Goal: Understand process/instructions: Learn how to perform a task or action

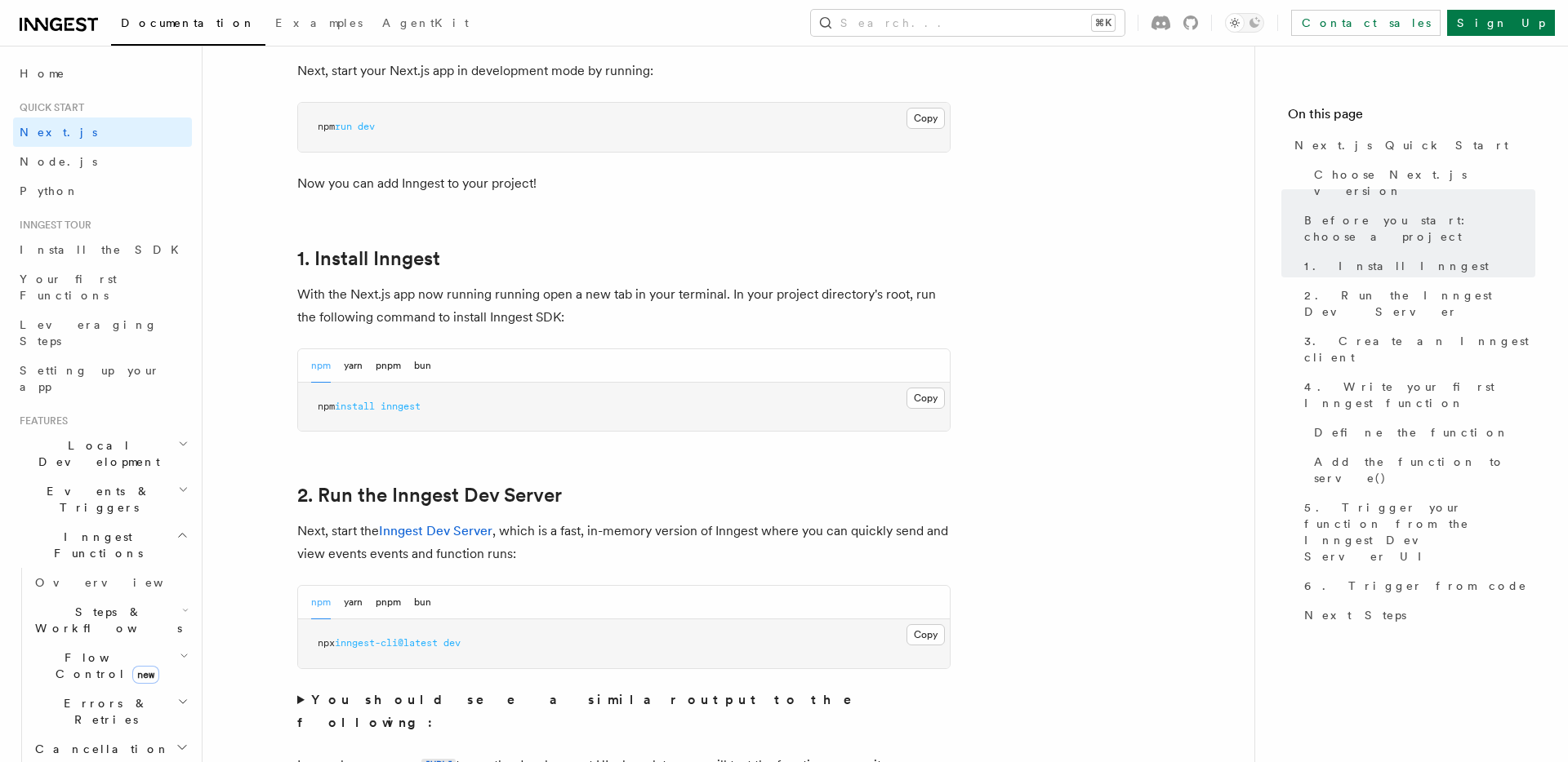
scroll to position [793, 0]
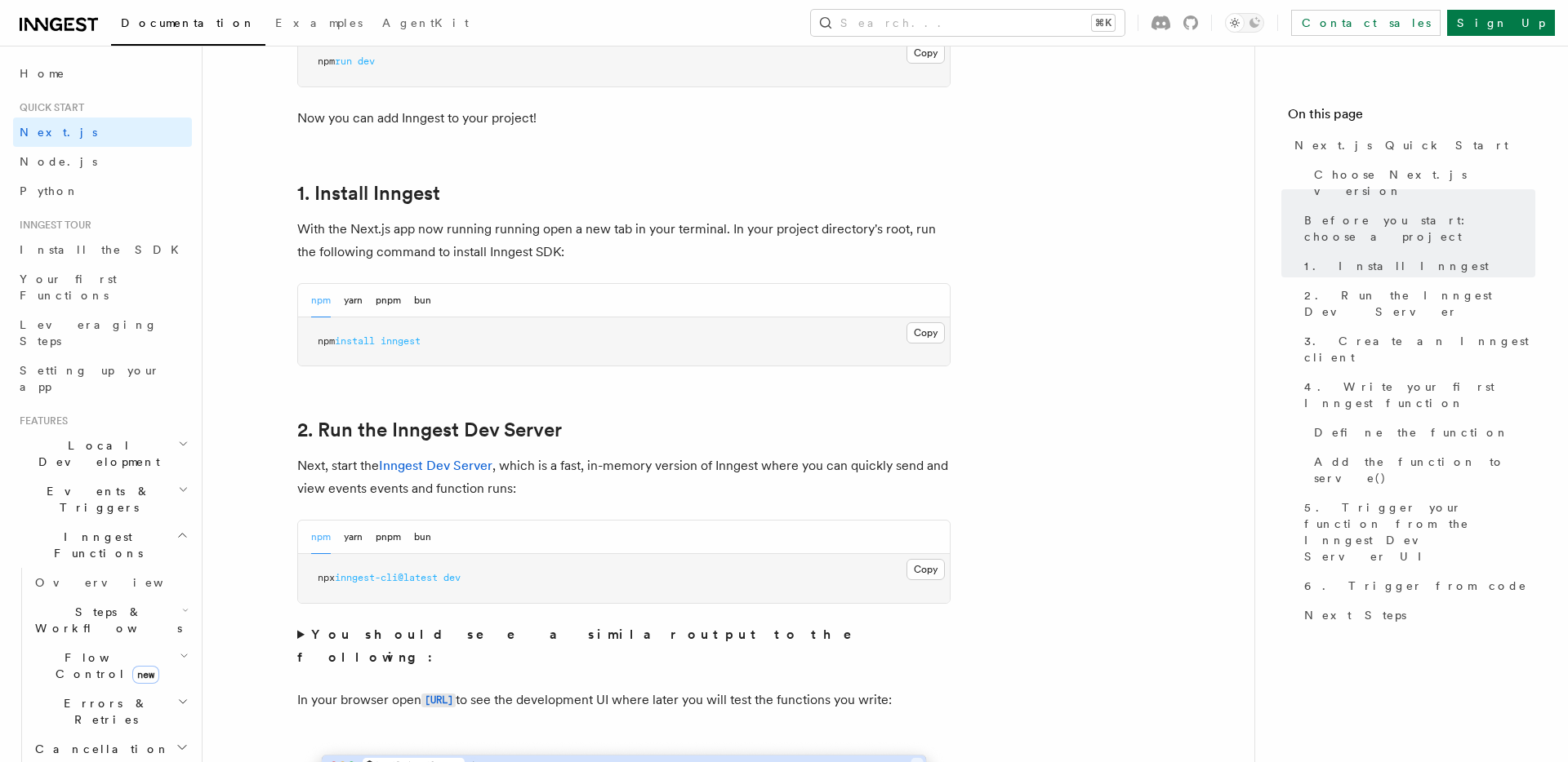
drag, startPoint x: 920, startPoint y: 563, endPoint x: 918, endPoint y: 555, distance: 8.2
click at [920, 563] on button "Copy Copied" at bounding box center [925, 569] width 38 height 21
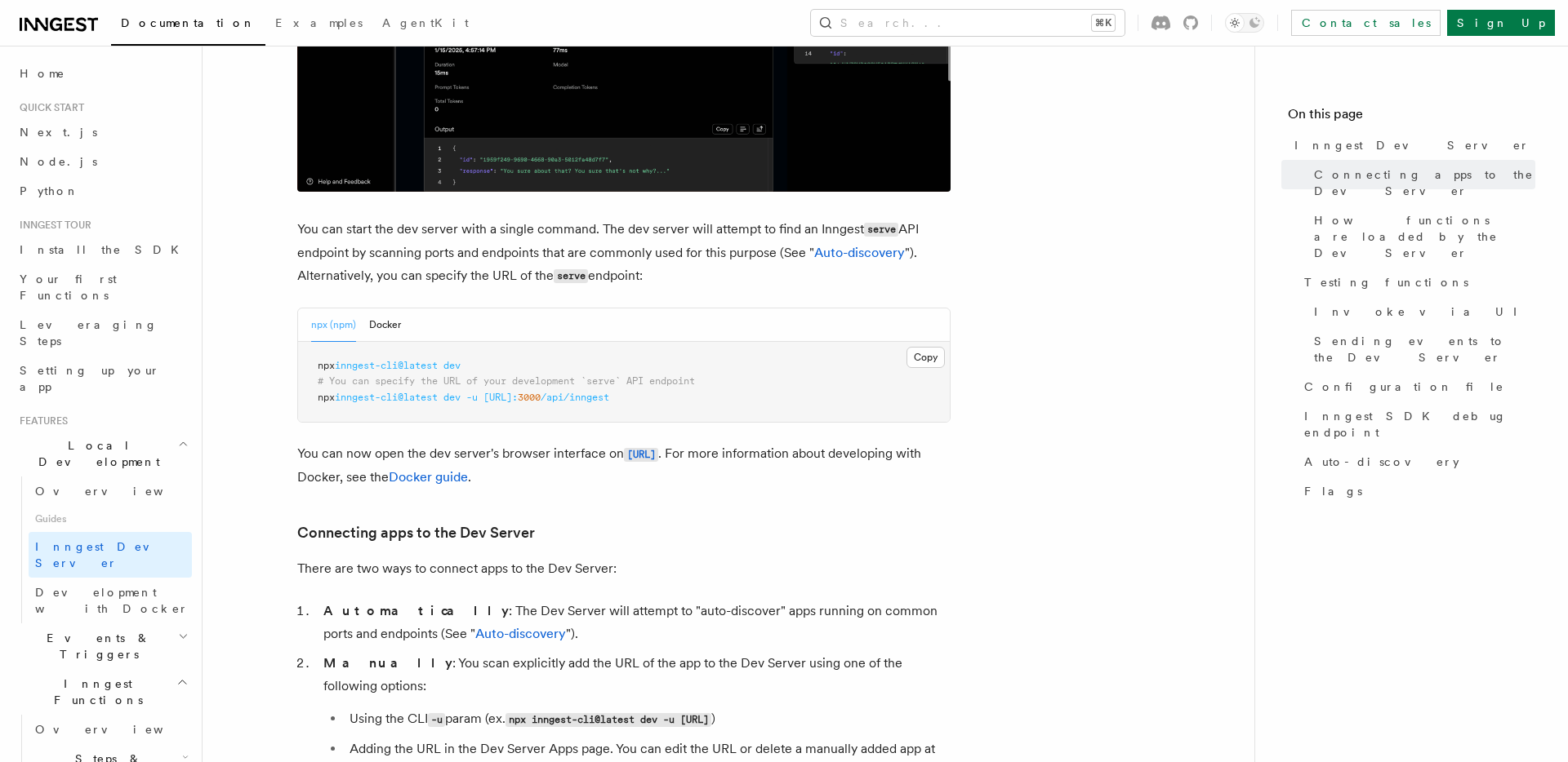
scroll to position [967, 0]
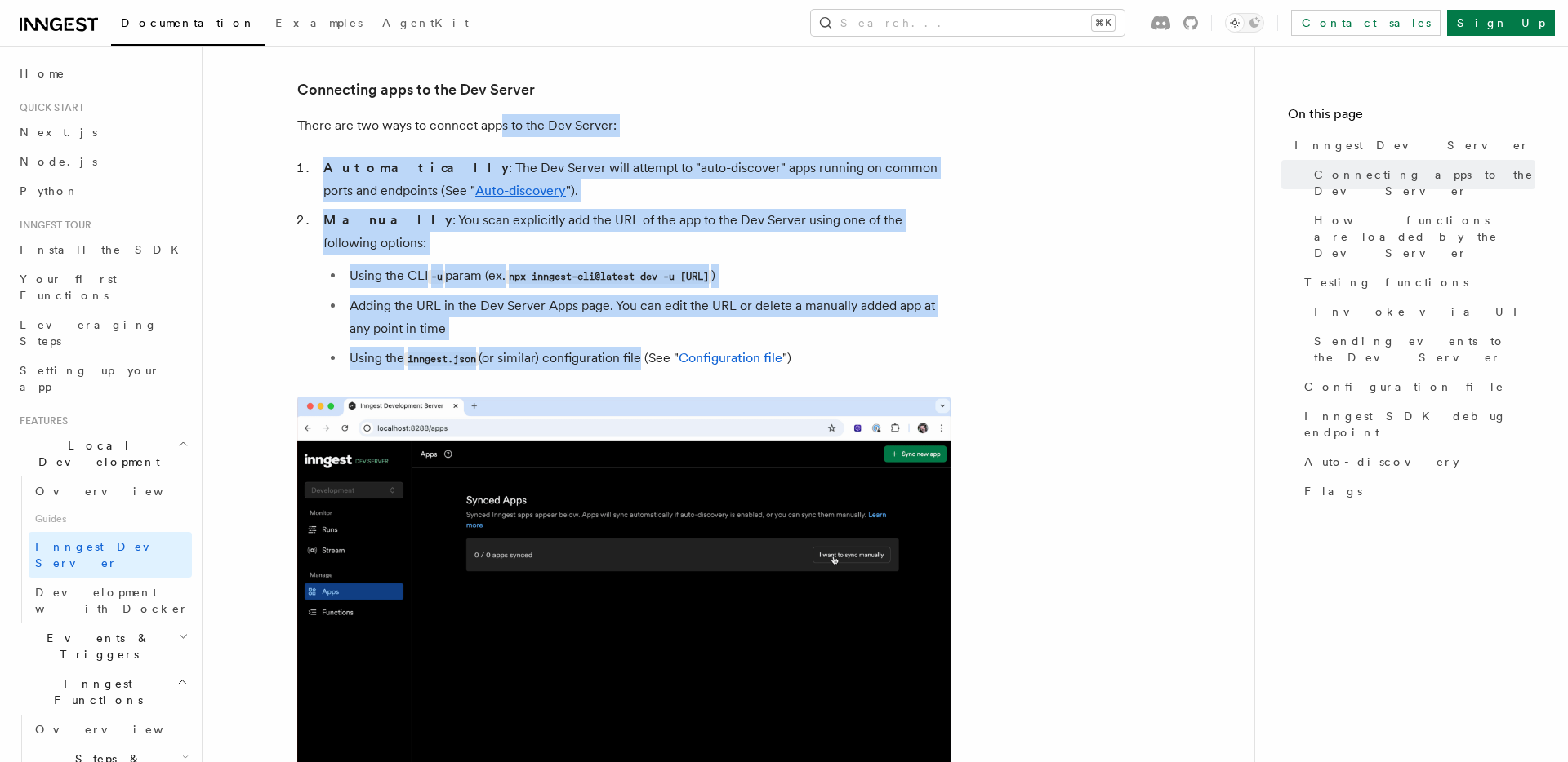
drag, startPoint x: 498, startPoint y: 129, endPoint x: 643, endPoint y: 336, distance: 252.7
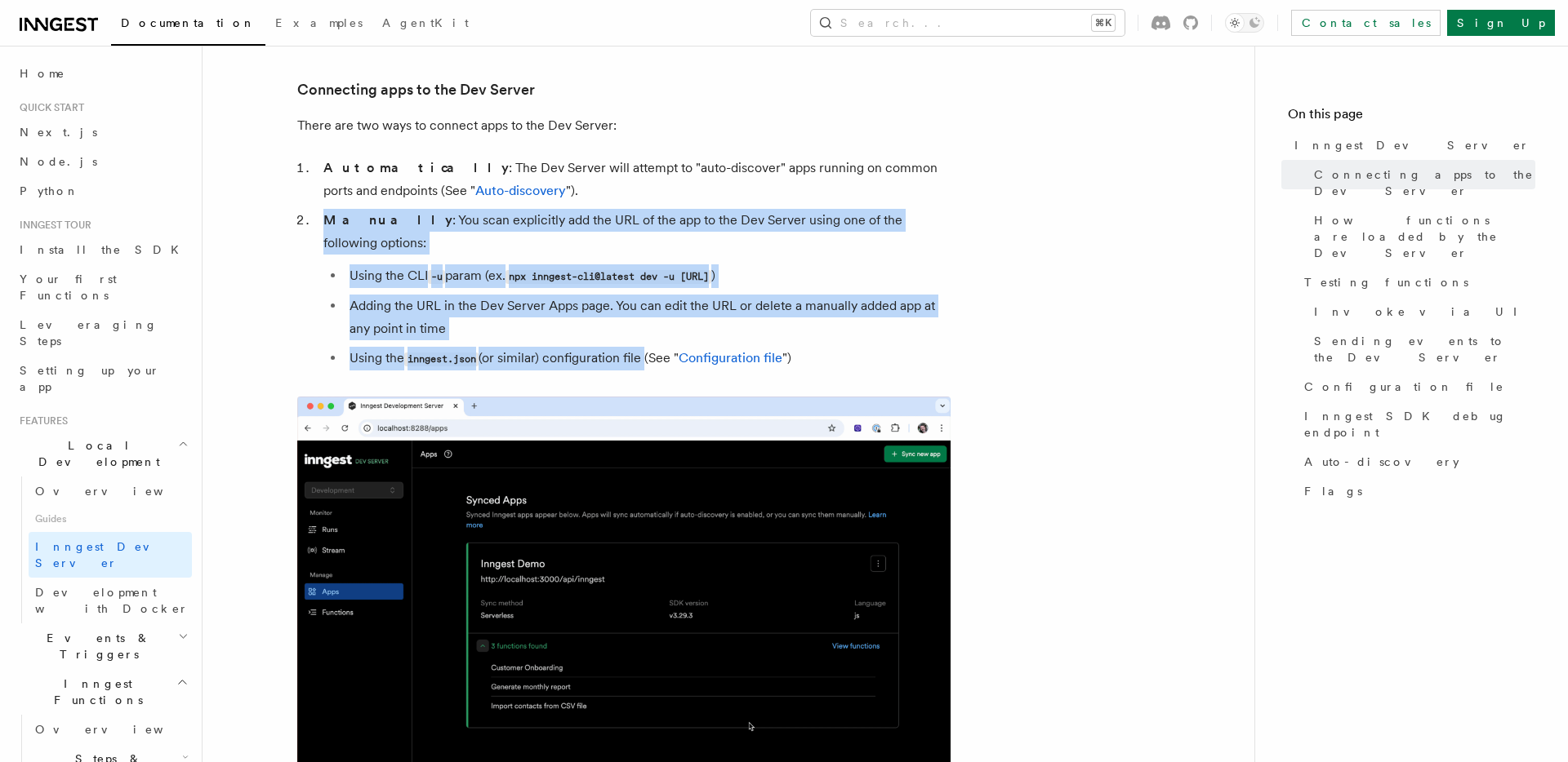
drag, startPoint x: 586, startPoint y: 247, endPoint x: 620, endPoint y: 256, distance: 35.2
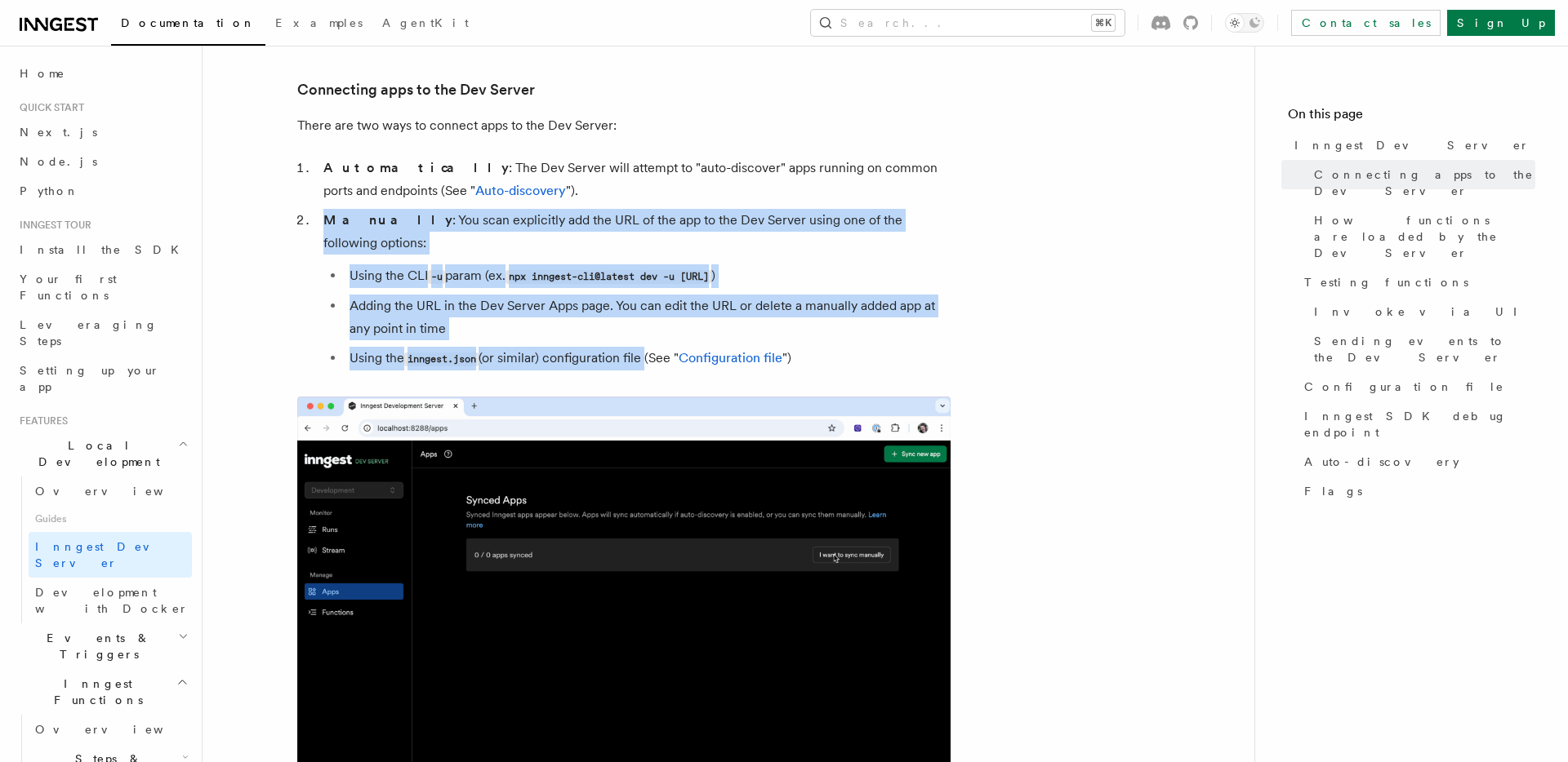
click at [548, 206] on ol "Automatically : The Dev Server will attempt to "auto-discover" apps running on …" at bounding box center [623, 264] width 653 height 214
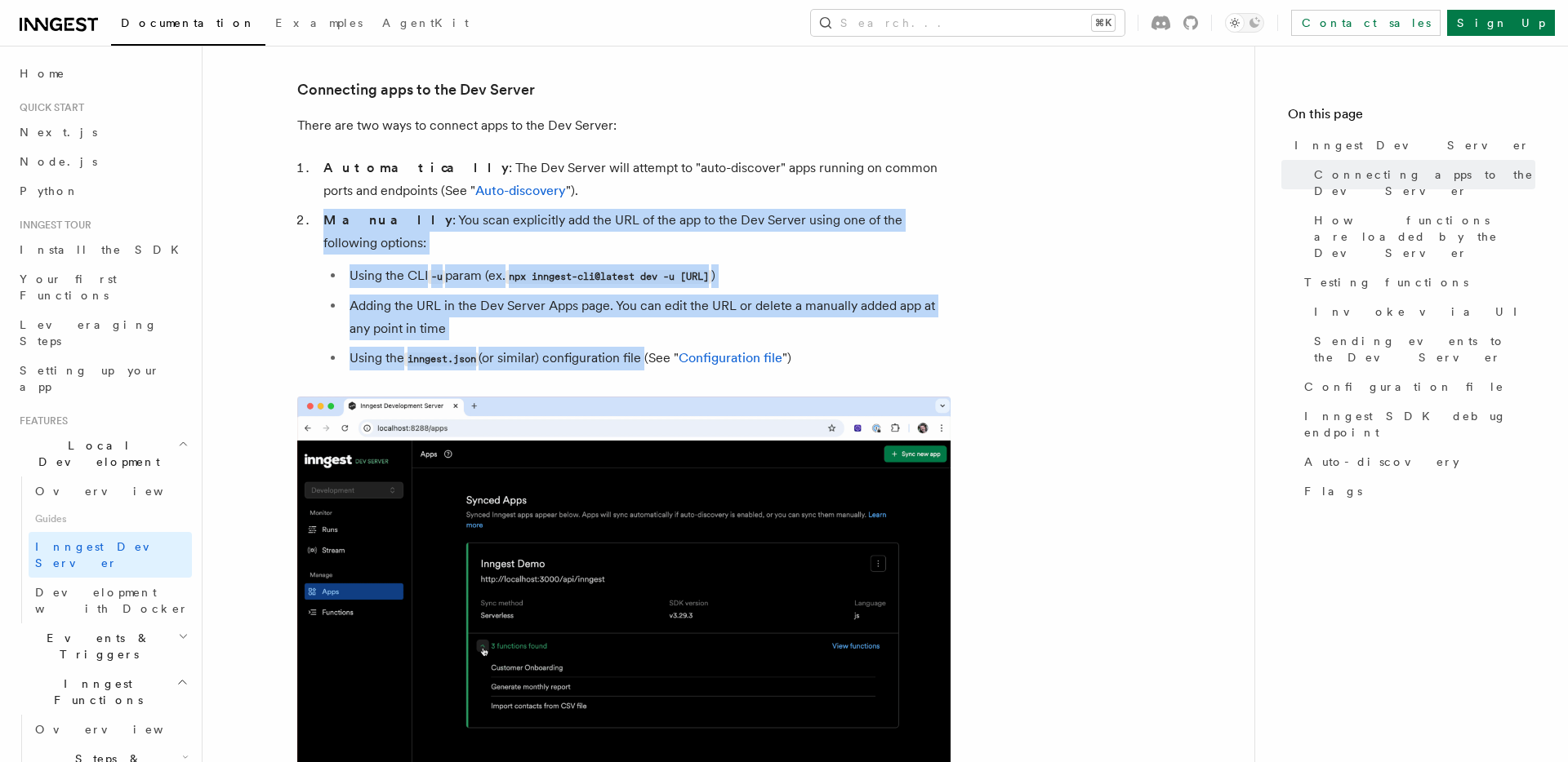
click at [635, 294] on li "Adding the URL in the Dev Server Apps page. You can edit the URL or delete a ma…" at bounding box center [648, 317] width 606 height 46
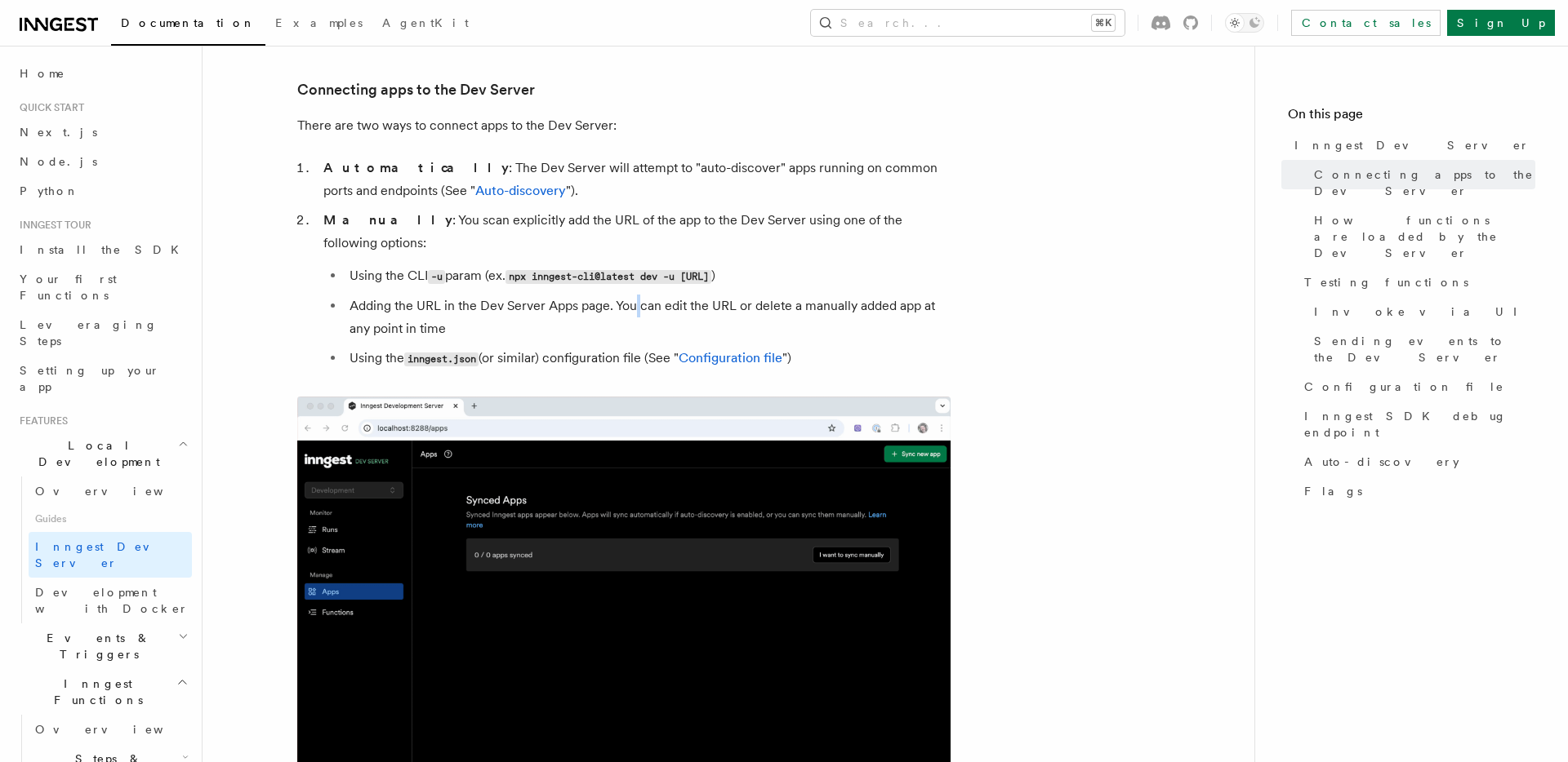
drag, startPoint x: 635, startPoint y: 277, endPoint x: 612, endPoint y: 265, distance: 25.9
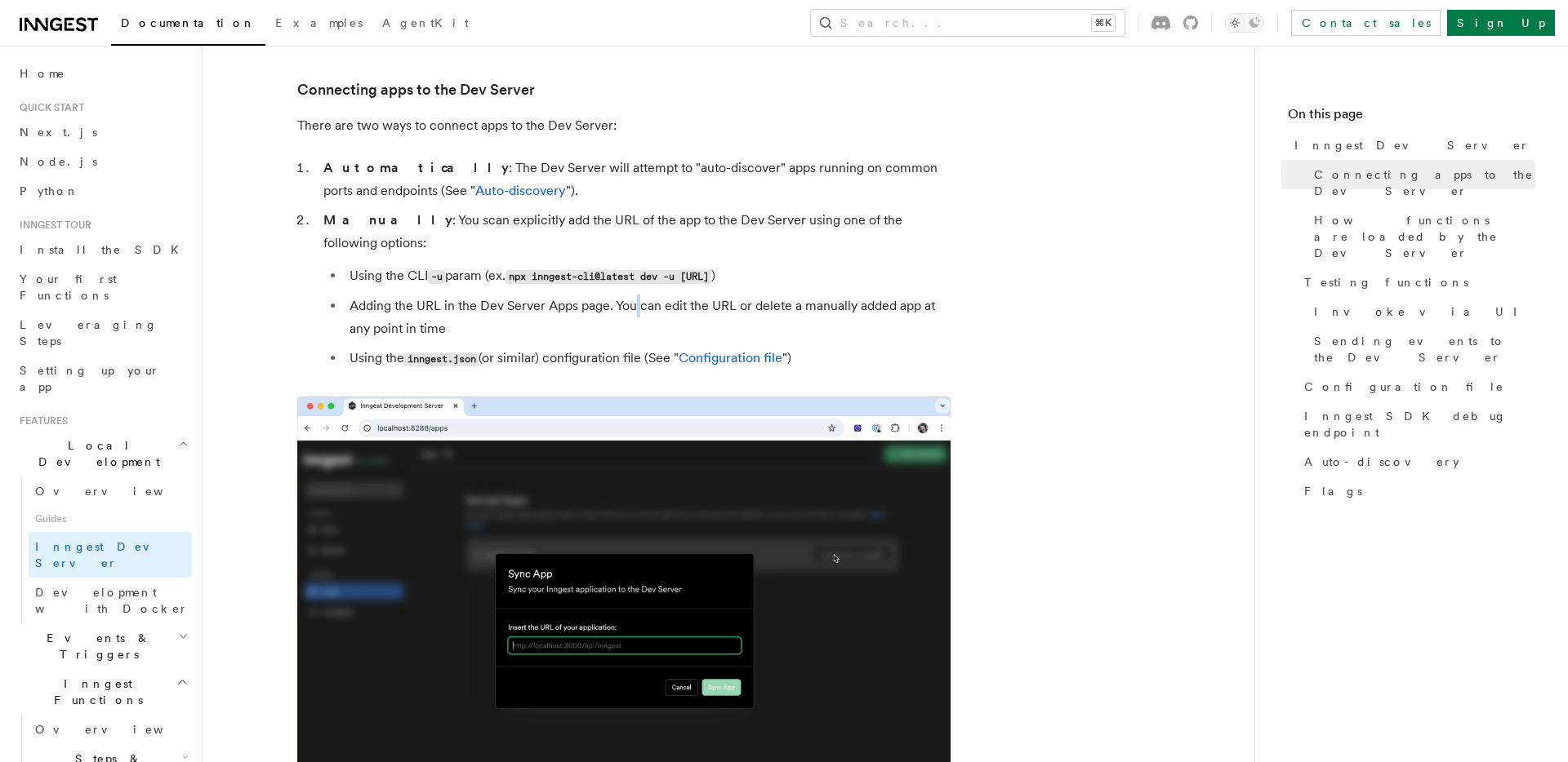
click at [633, 294] on li "Adding the URL in the Dev Server Apps page. You can edit the URL or delete a ma…" at bounding box center [648, 317] width 606 height 46
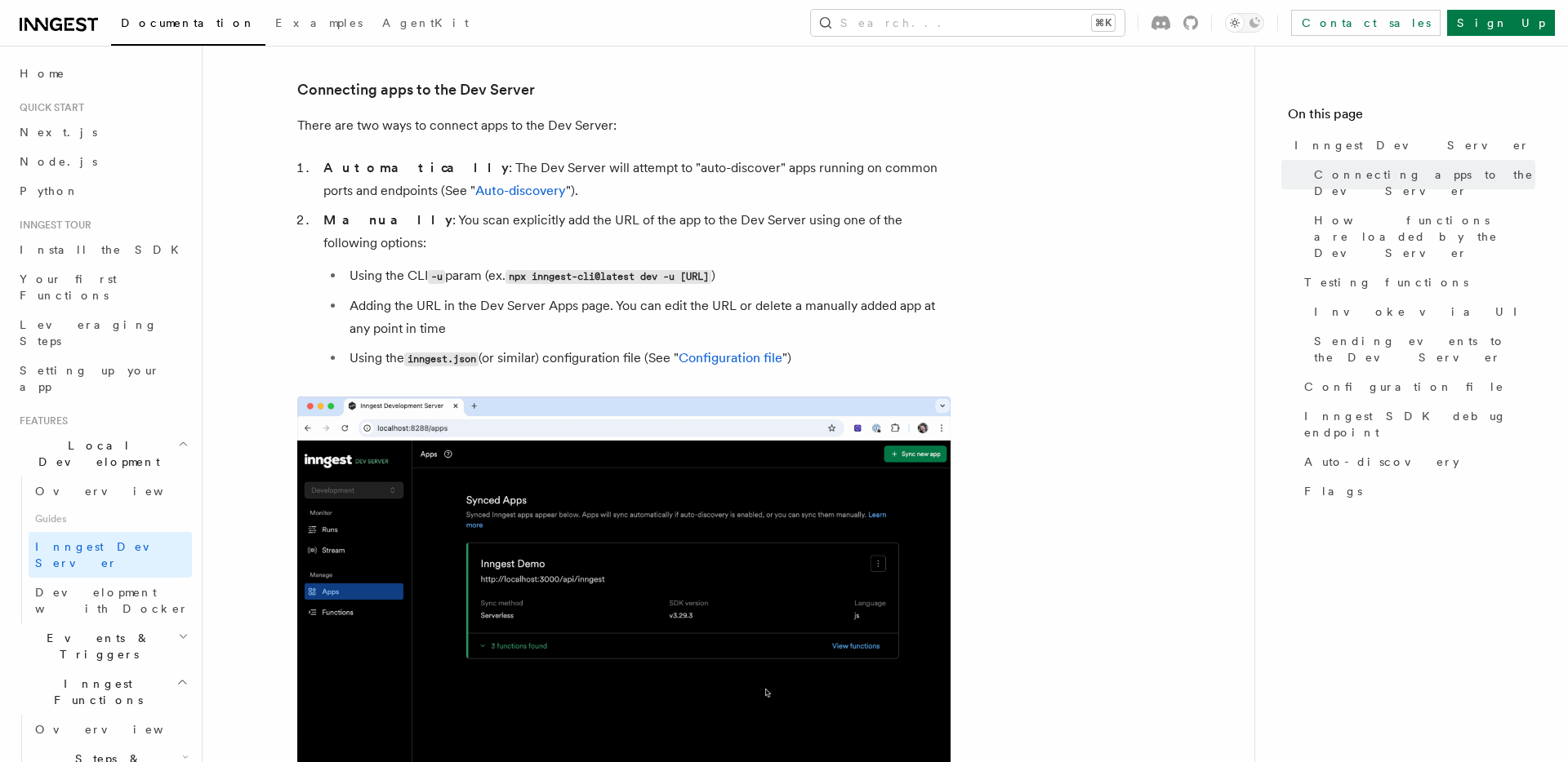
click at [580, 270] on code "npx inngest-cli@latest dev -u [URL]" at bounding box center [608, 277] width 206 height 14
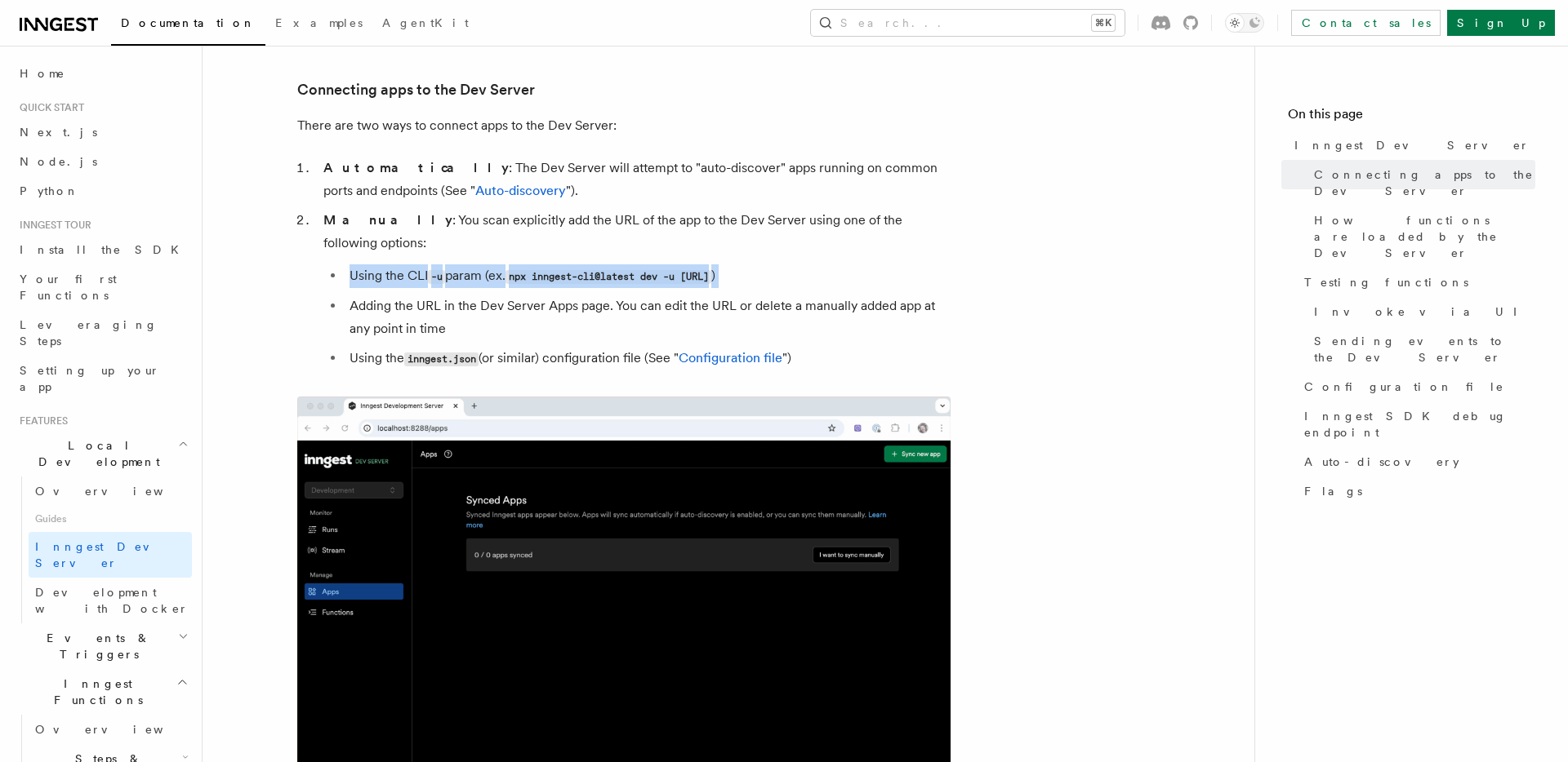
click at [580, 270] on code "npx inngest-cli@latest dev -u [URL]" at bounding box center [608, 277] width 206 height 14
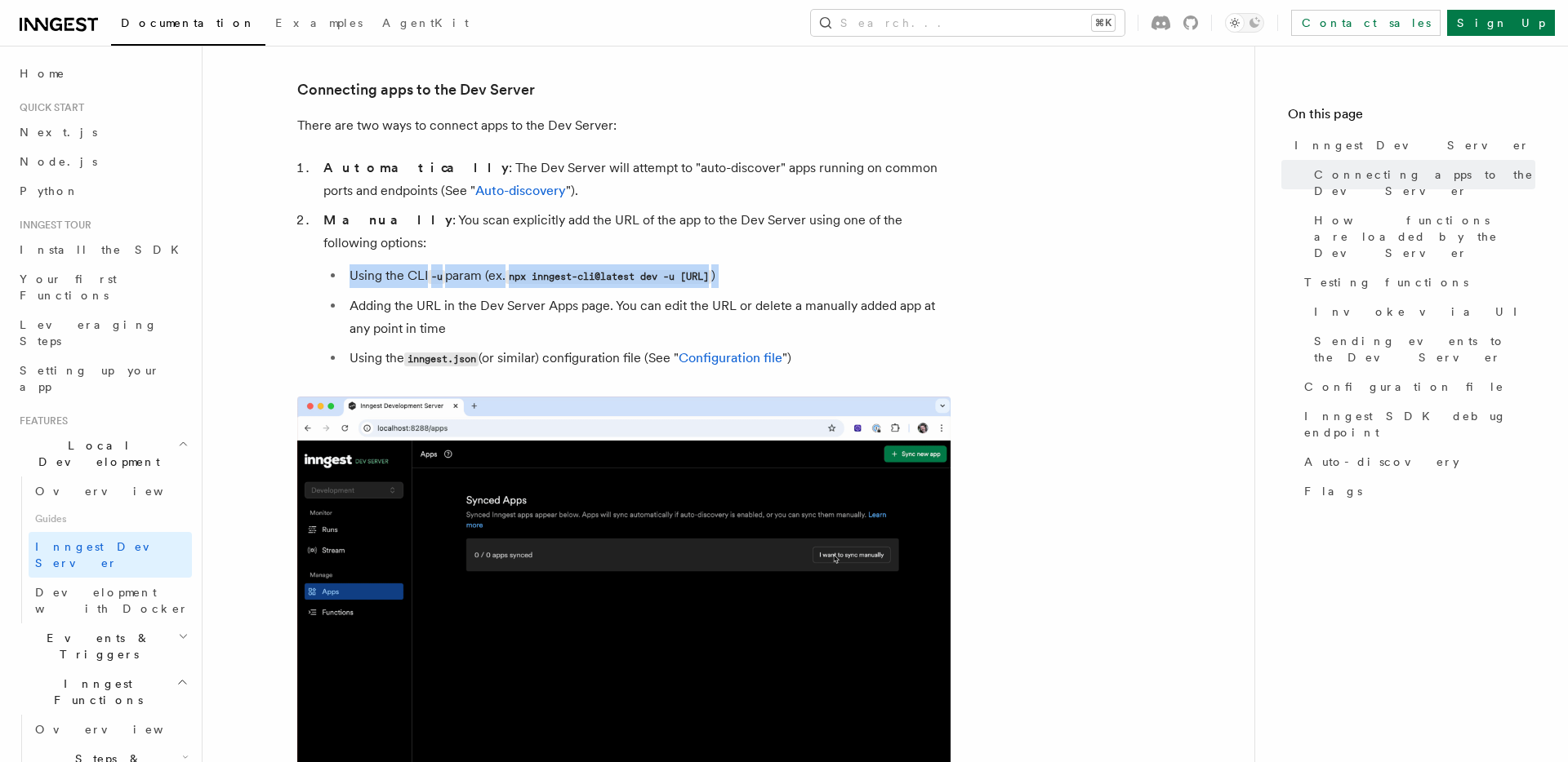
click at [593, 270] on code "npx inngest-cli@latest dev -u [URL]" at bounding box center [608, 277] width 206 height 14
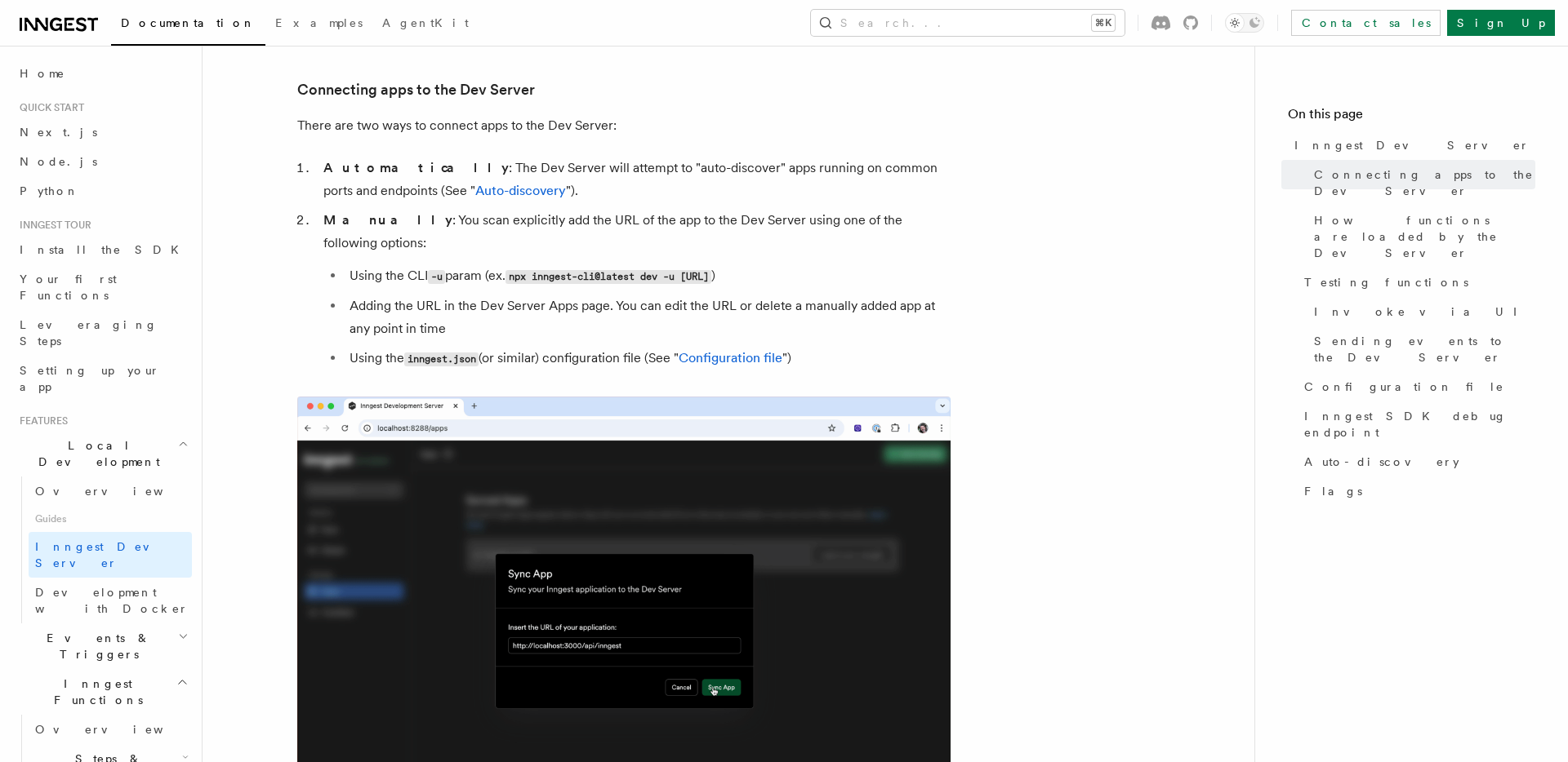
drag, startPoint x: 518, startPoint y: 250, endPoint x: 888, endPoint y: 253, distance: 370.0
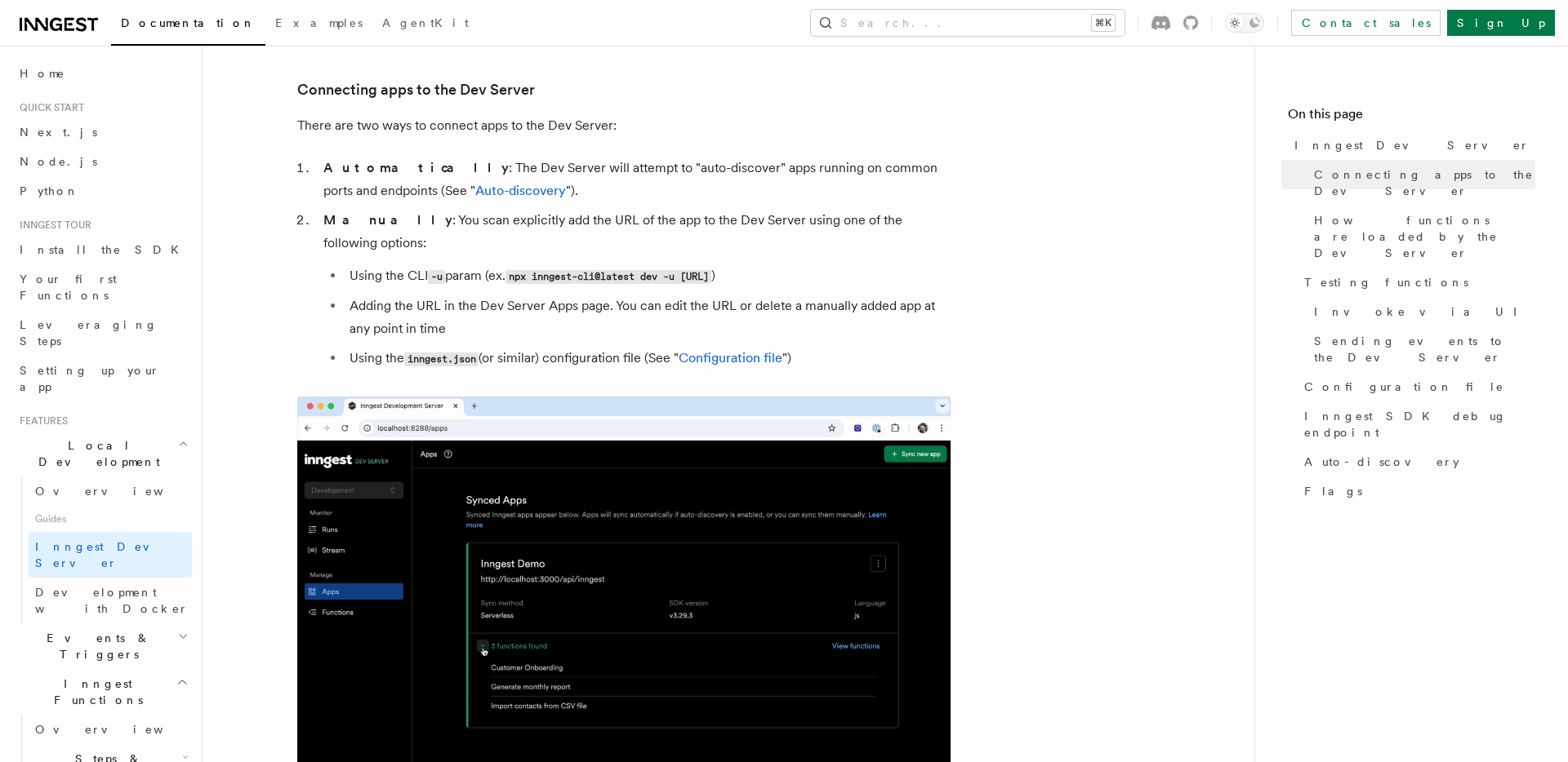
click at [711, 270] on code "npx inngest-cli@latest dev -u [URL]" at bounding box center [608, 277] width 206 height 14
copy code "npx inngest-cli@latest dev -u [URL]"
